Goal: Communication & Community: Answer question/provide support

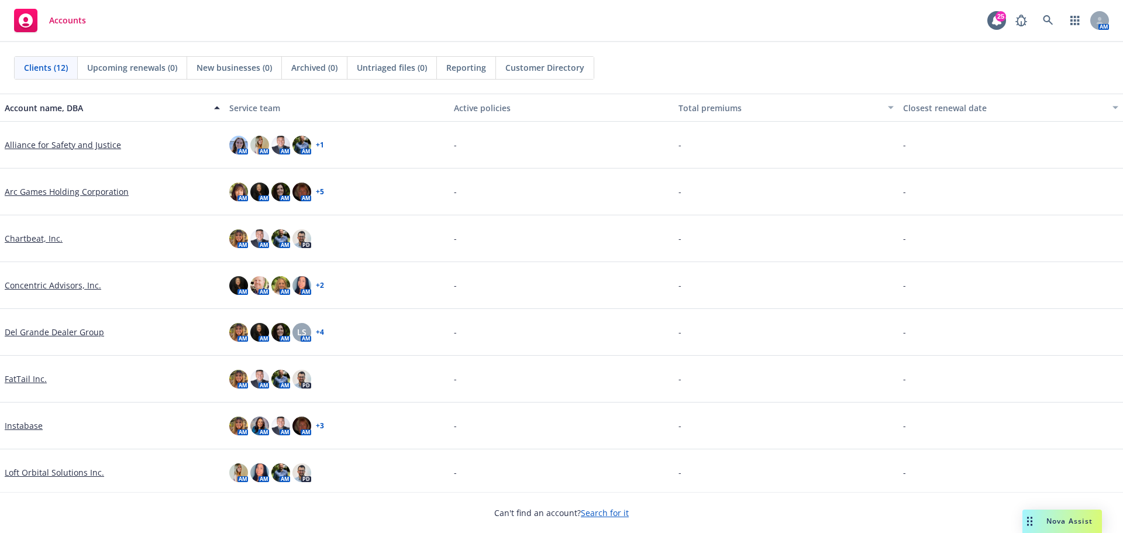
click at [1051, 524] on span "Nova Assist" at bounding box center [1069, 521] width 46 height 10
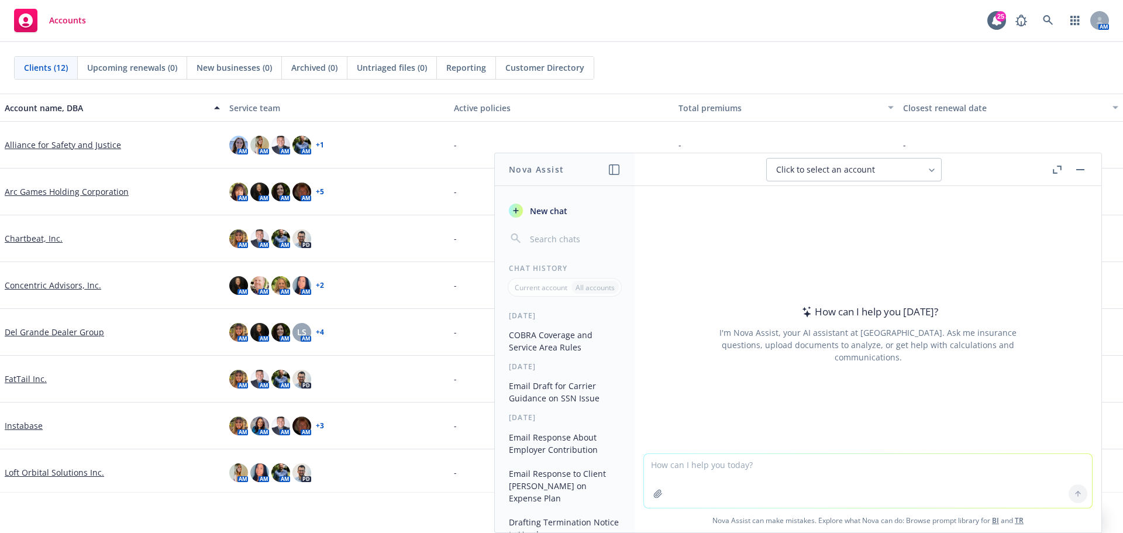
click at [733, 474] on textarea at bounding box center [868, 481] width 448 height 54
paste textarea "I have an ex employee who, as far as I know, is receiving LTD benefits. Do you …"
type textarea "I have an ex employee who, as far as I know, is receiving LTD benefits. Do you …"
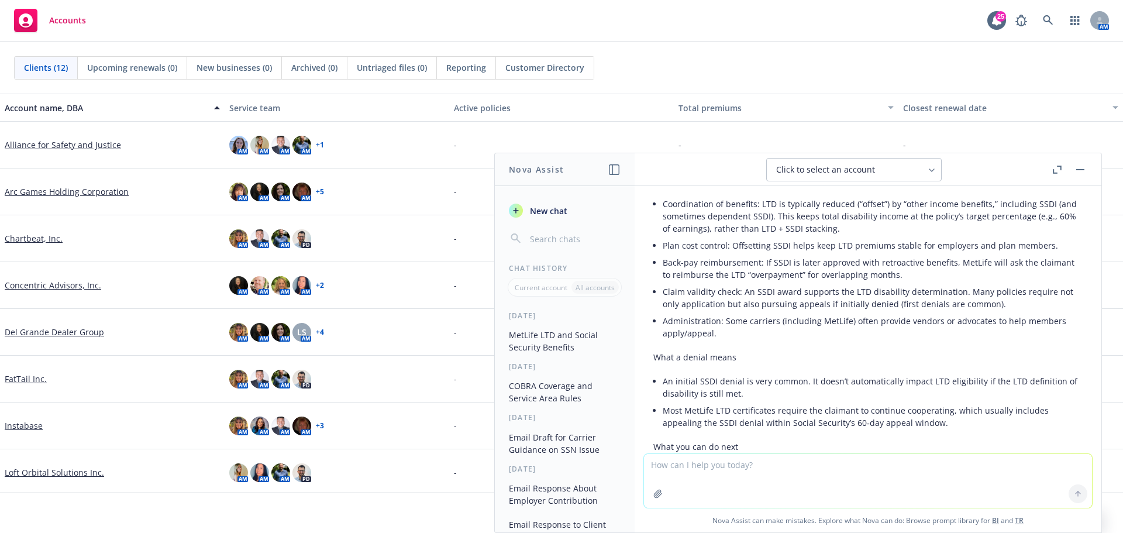
scroll to position [62, 0]
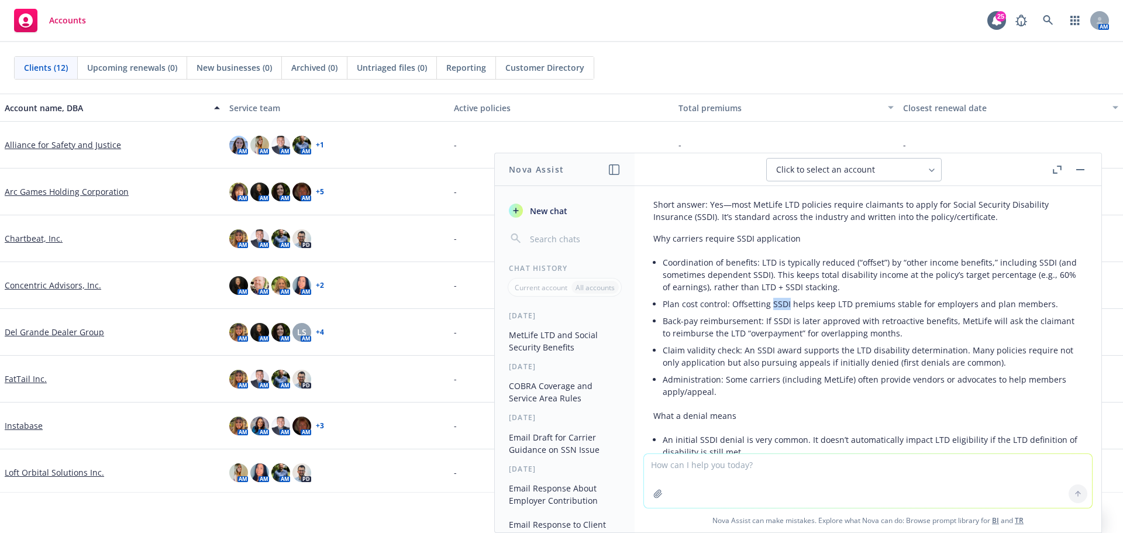
drag, startPoint x: 774, startPoint y: 301, endPoint x: 788, endPoint y: 300, distance: 14.1
click at [788, 300] on li "Plan cost control: Offsetting SSDI helps keep LTD premiums stable for employers…" at bounding box center [872, 303] width 420 height 17
copy li "SSDI"
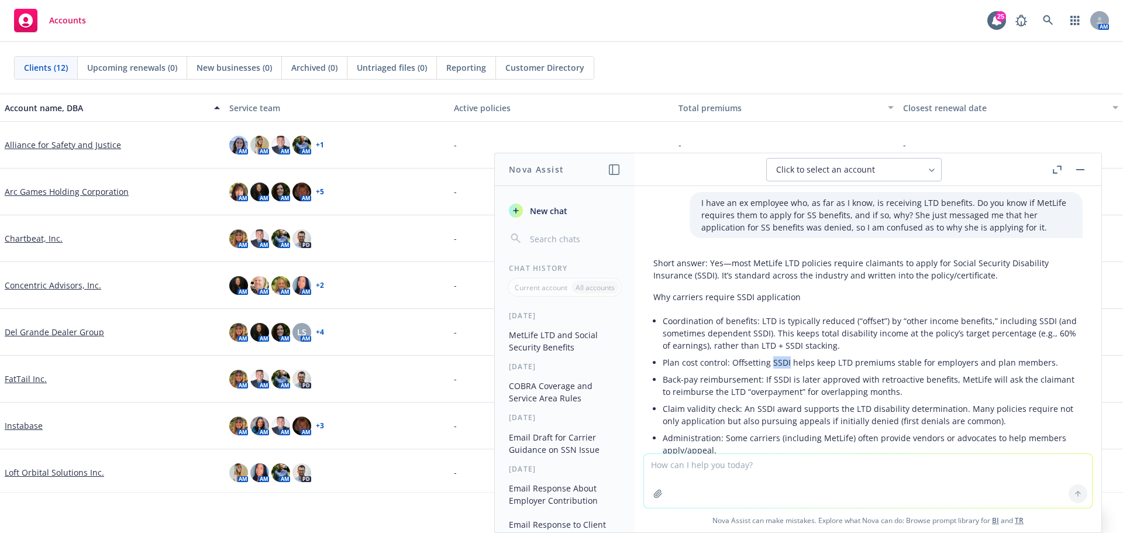
scroll to position [0, 0]
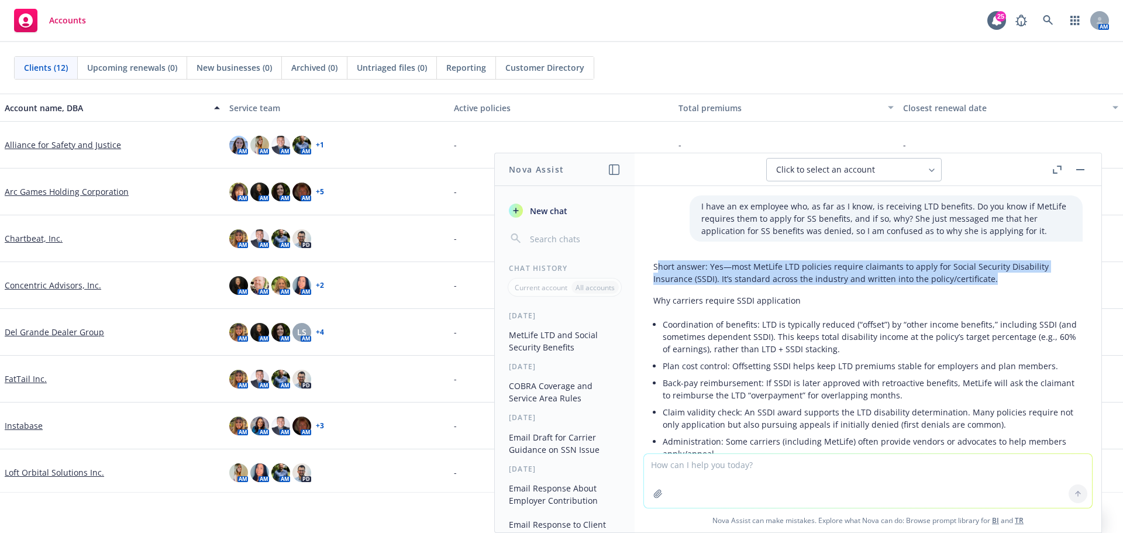
drag, startPoint x: 655, startPoint y: 264, endPoint x: 991, endPoint y: 276, distance: 335.8
click at [991, 276] on p "Short answer: Yes—most MetLife LTD policies require claimants to apply for Soci…" at bounding box center [867, 272] width 429 height 25
drag, startPoint x: 656, startPoint y: 265, endPoint x: 1010, endPoint y: 272, distance: 354.4
click at [1010, 272] on p "Short answer: Yes—most MetLife LTD policies require claimants to apply for Soci…" at bounding box center [867, 272] width 429 height 25
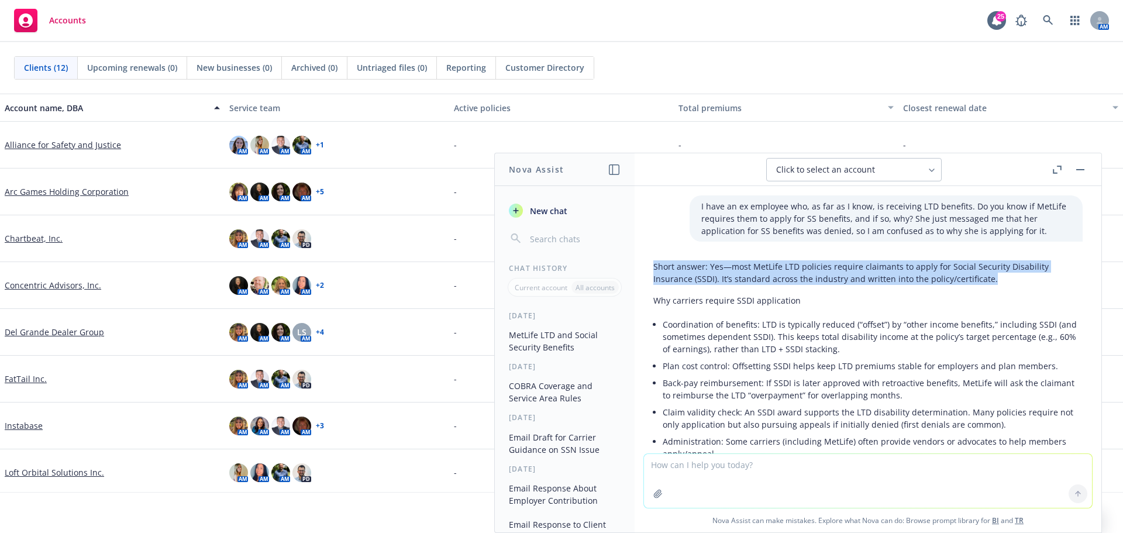
copy p "Short answer: Yes—most MetLife LTD policies require claimants to apply for Soci…"
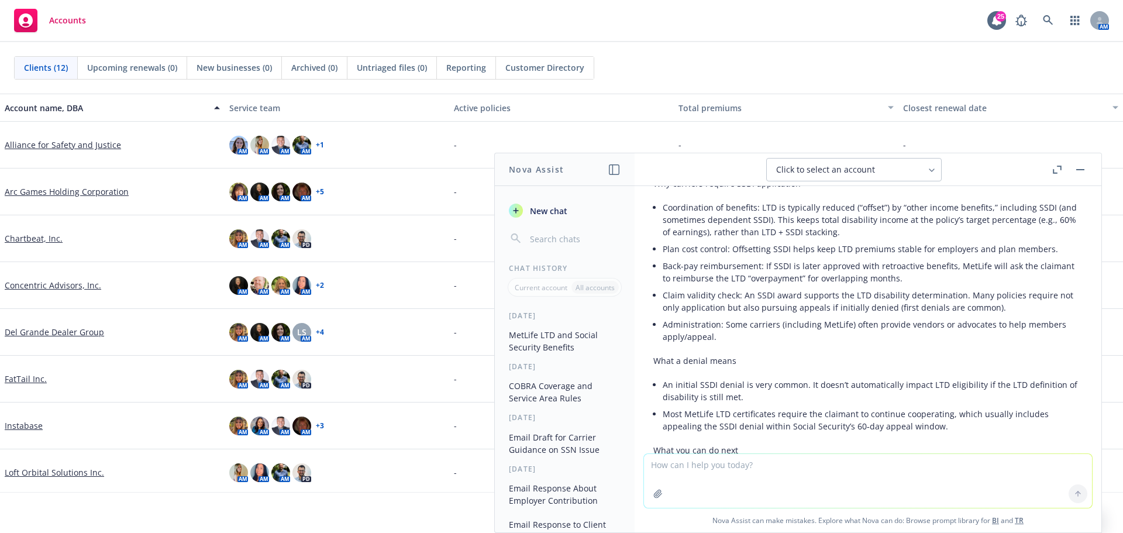
scroll to position [58, 0]
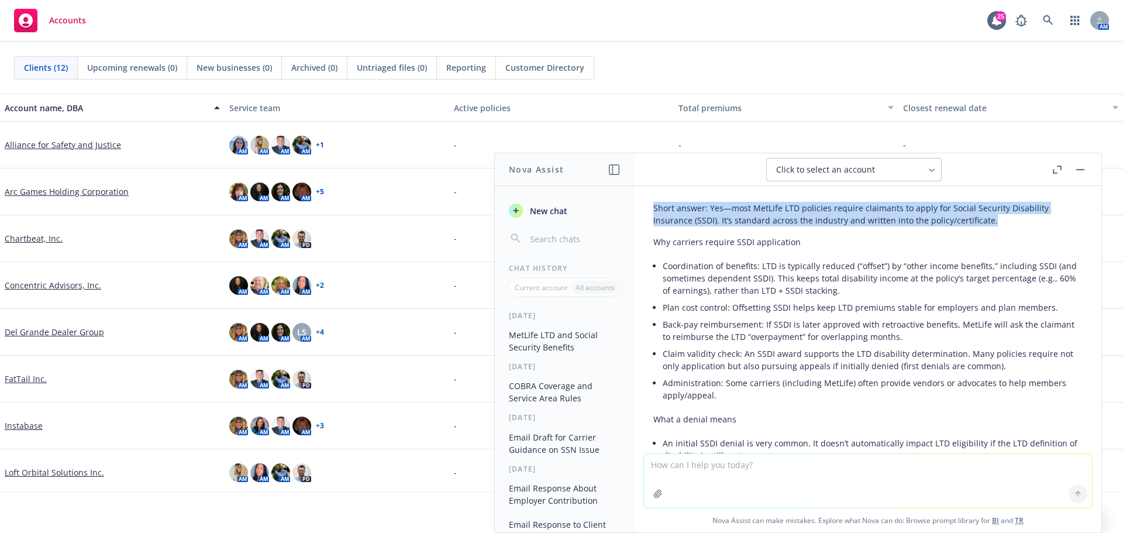
click at [546, 210] on span "New chat" at bounding box center [547, 211] width 40 height 12
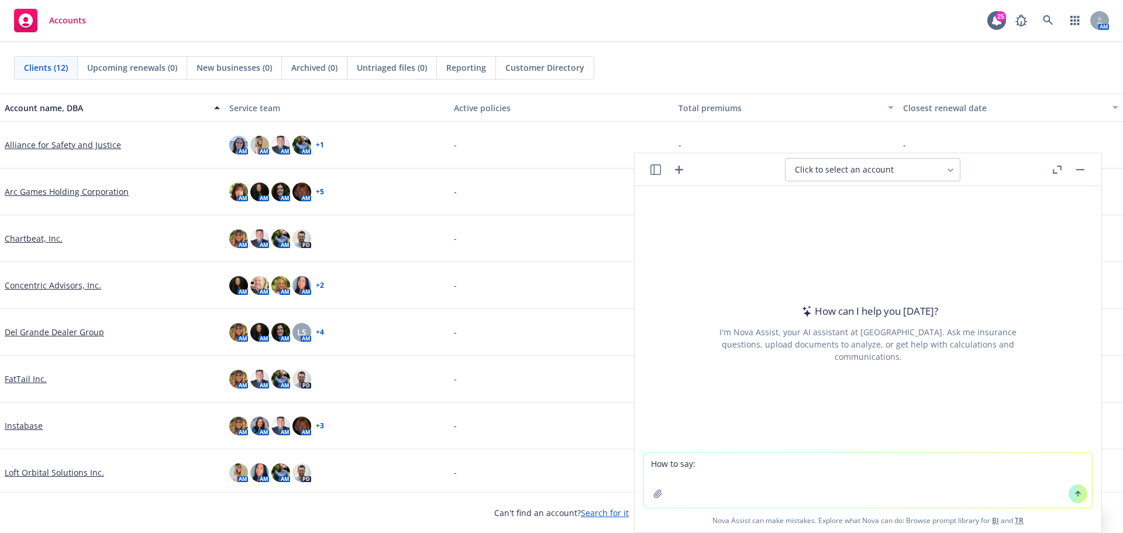
type textarea "Lor ip dol: Sita consect Adipis, Elitse doe tempori utlaboree DO magnaali en ad…"
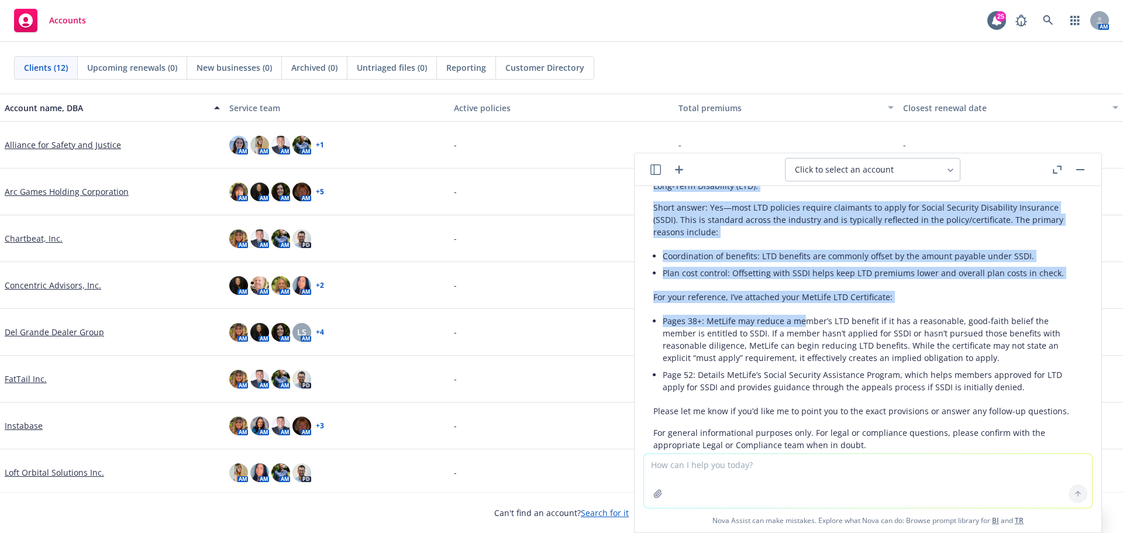
scroll to position [440, 0]
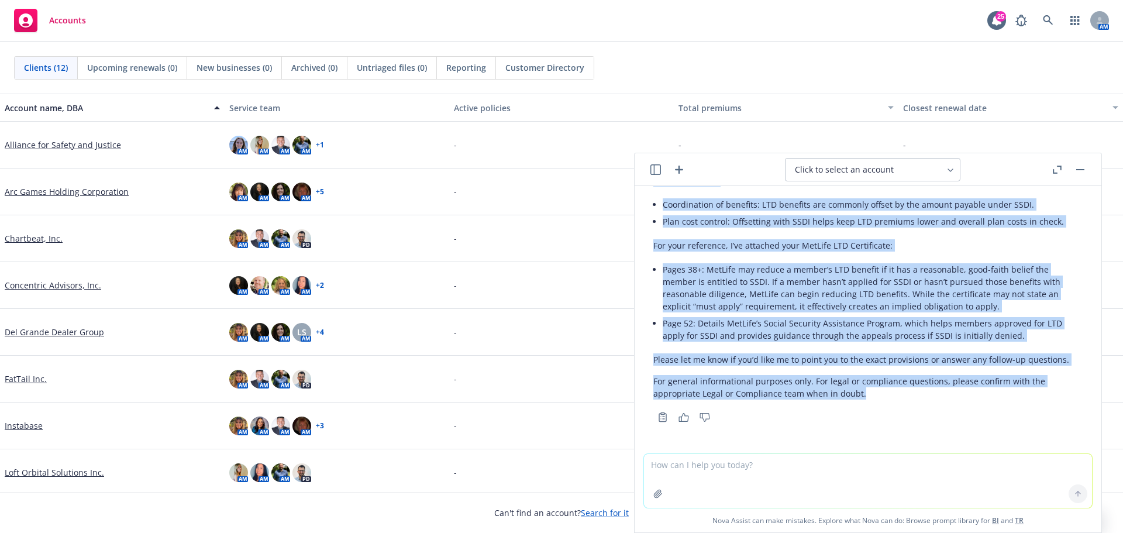
drag, startPoint x: 653, startPoint y: 241, endPoint x: 875, endPoint y: 399, distance: 272.1
click at [875, 399] on div "Here’s a polished version you can send. Subject: SSDI and LTD—MetLife Certifica…" at bounding box center [867, 225] width 429 height 358
click at [981, 351] on div "Here’s a polished version you can send. Subject: SSDI and LTD—MetLife Certifica…" at bounding box center [867, 225] width 429 height 358
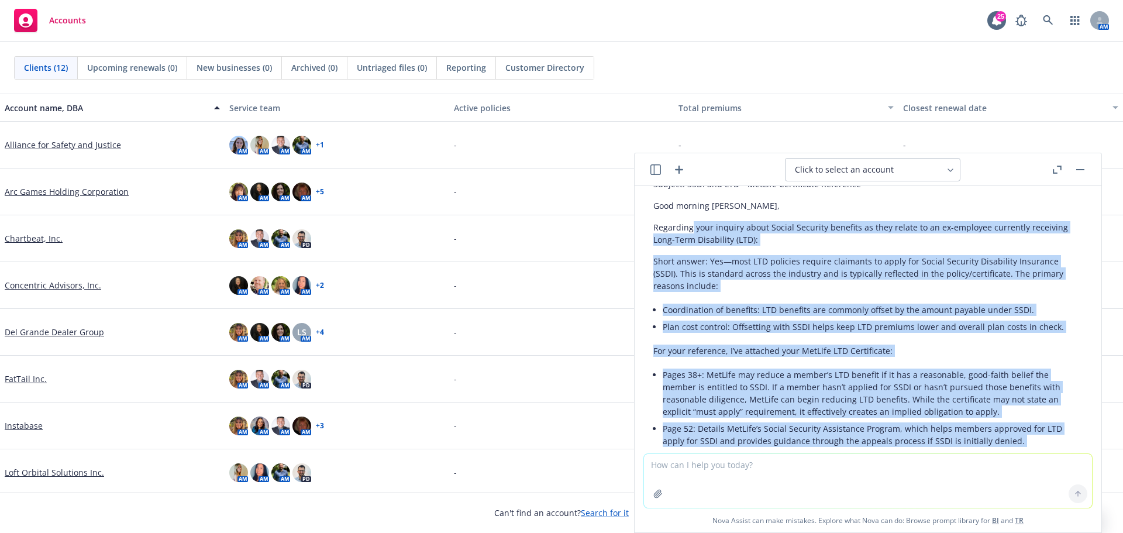
scroll to position [323, 0]
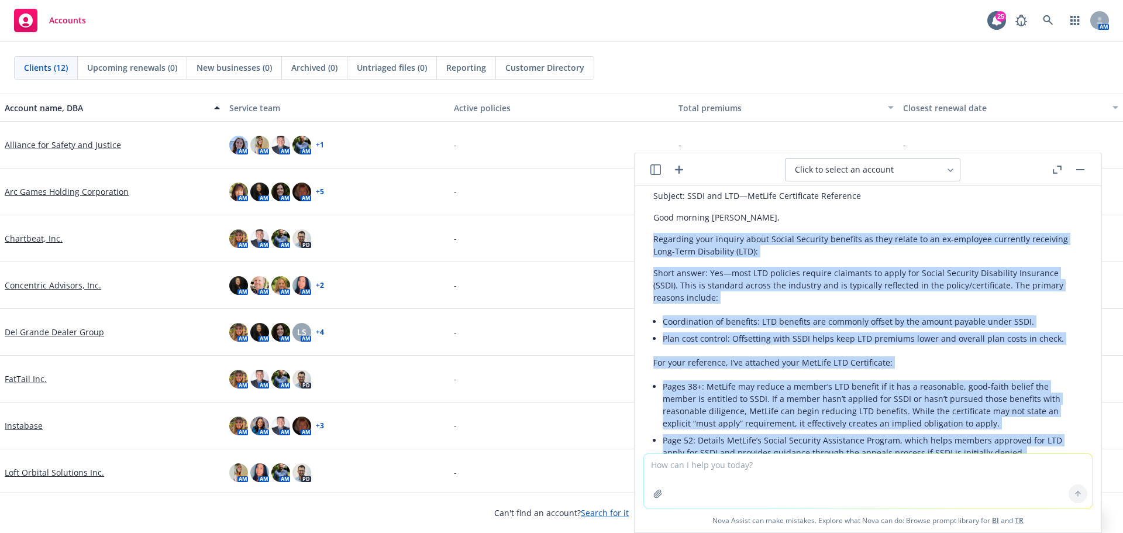
drag, startPoint x: 1058, startPoint y: 355, endPoint x: 654, endPoint y: 241, distance: 420.4
click at [654, 241] on div "Here’s a polished version you can send. Subject: SSDI and LTD—MetLife Certifica…" at bounding box center [867, 342] width 429 height 358
copy div "Loremipsu dolo sitamet conse Adipis Elitsedd eiusmodt in utla etdolo ma al en-a…"
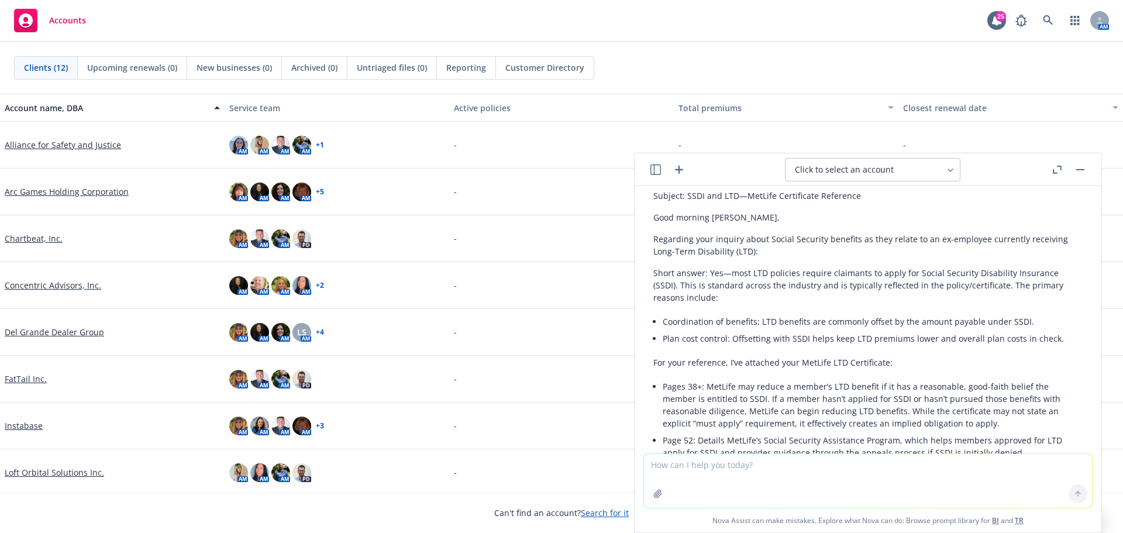
click at [560, 236] on div "-" at bounding box center [561, 238] width 225 height 47
click at [261, 425] on img at bounding box center [259, 425] width 19 height 19
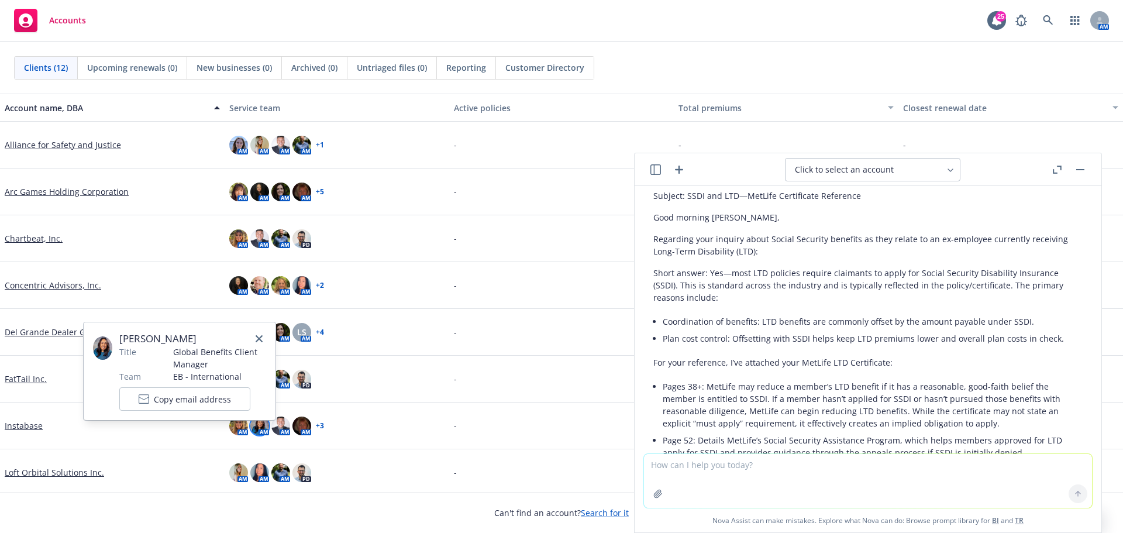
click at [261, 335] on link "close" at bounding box center [259, 339] width 14 height 14
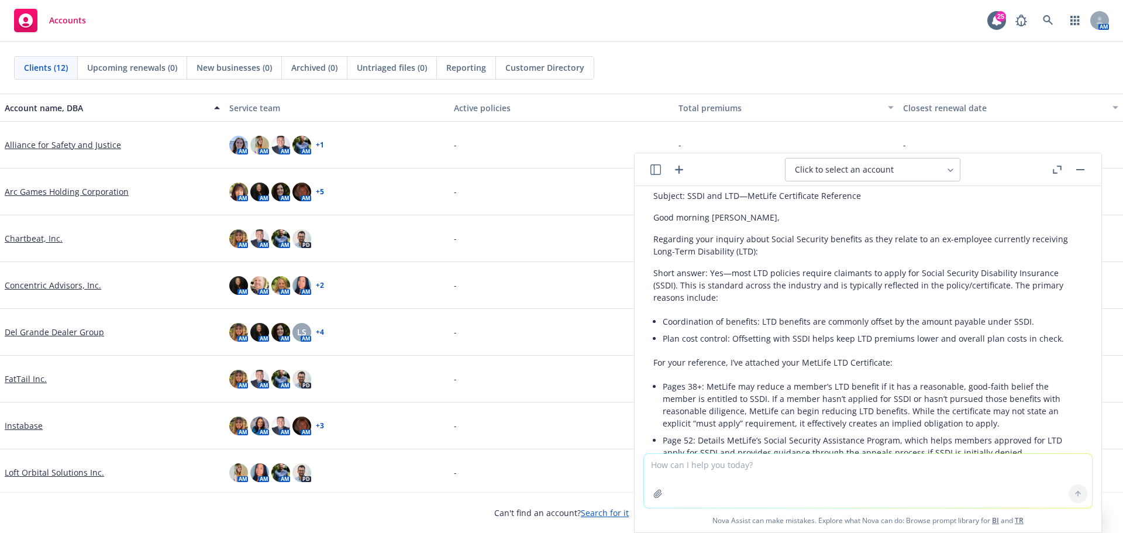
click at [677, 171] on icon "button" at bounding box center [679, 170] width 14 height 14
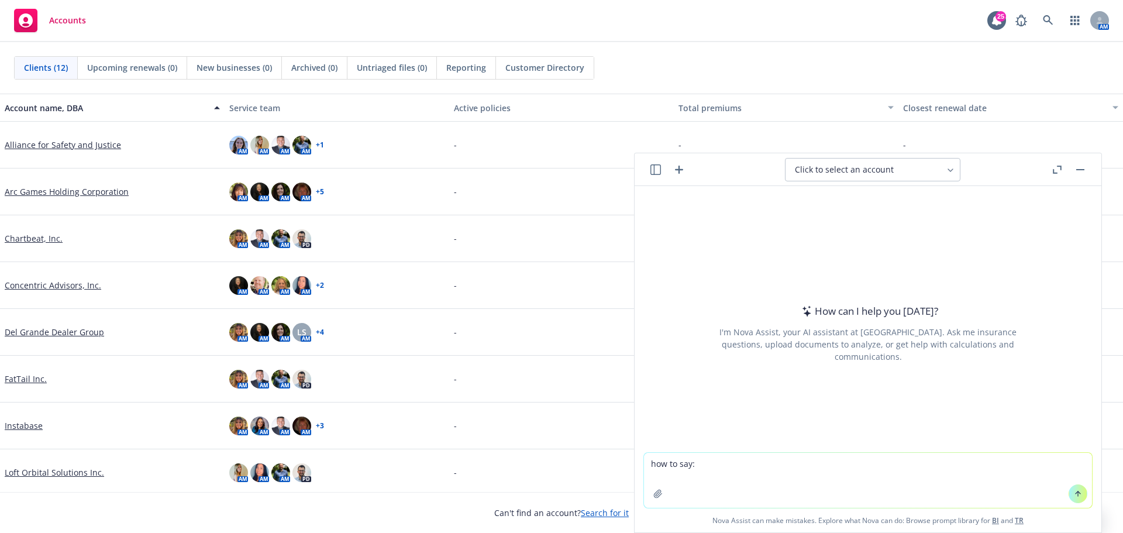
type textarea "how to say: [PERSON_NAME] (Zai Lab, LLC: ZLB) emailed us [DATE] about another i…"
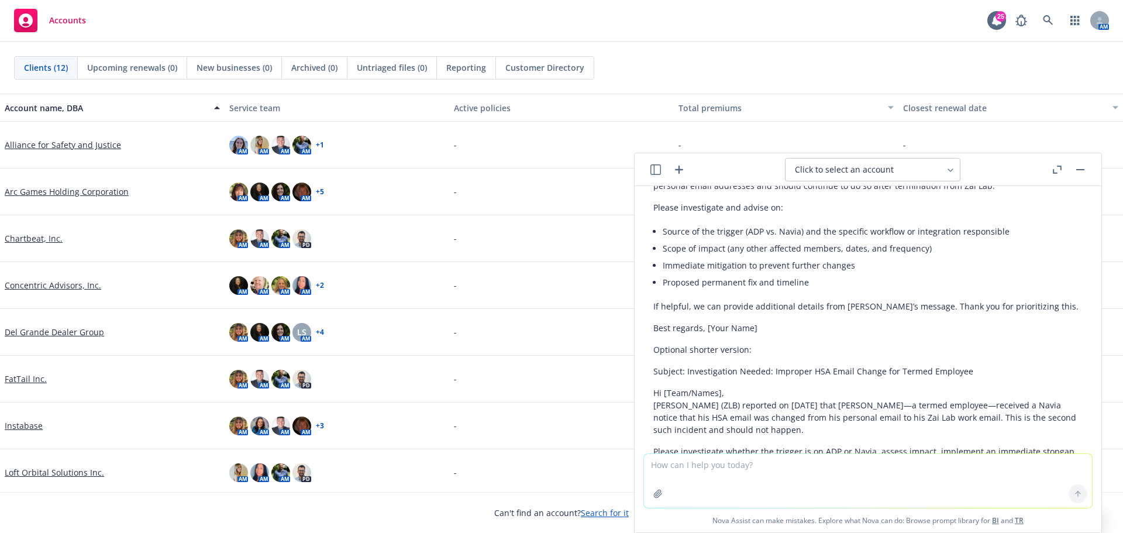
scroll to position [237, 0]
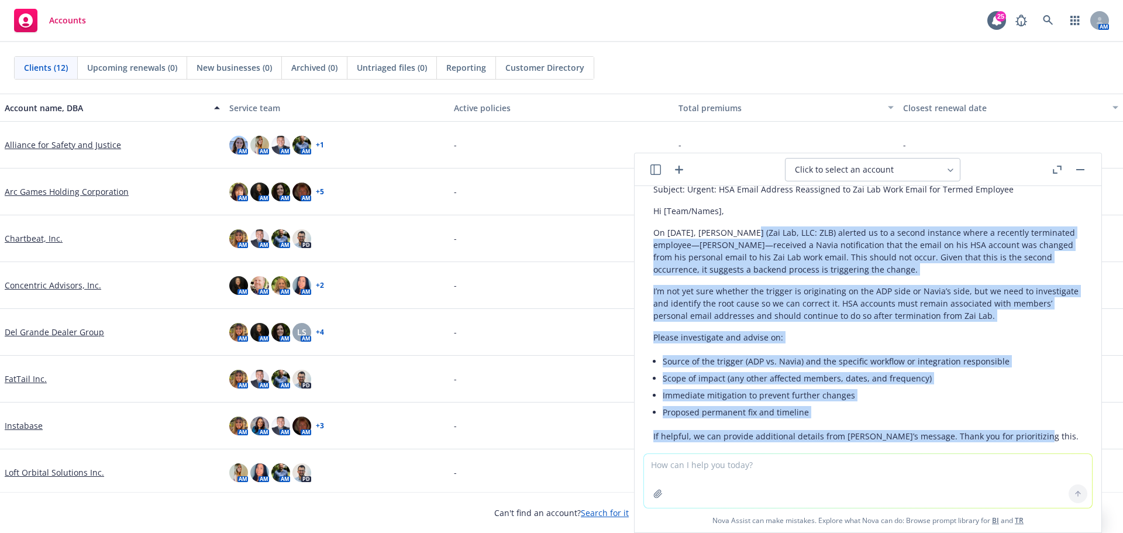
drag, startPoint x: 747, startPoint y: 219, endPoint x: 1028, endPoint y: 421, distance: 346.0
click at [1028, 421] on div "Here’s a polished version you can send. Subject: Urgent: HSA Email Address Reas…" at bounding box center [867, 404] width 429 height 494
copy div "Loremi (Dol Sit, AME: CON) adipisc el se d eiusmo temporin utlab e dolorema ali…"
